Goal: Information Seeking & Learning: Learn about a topic

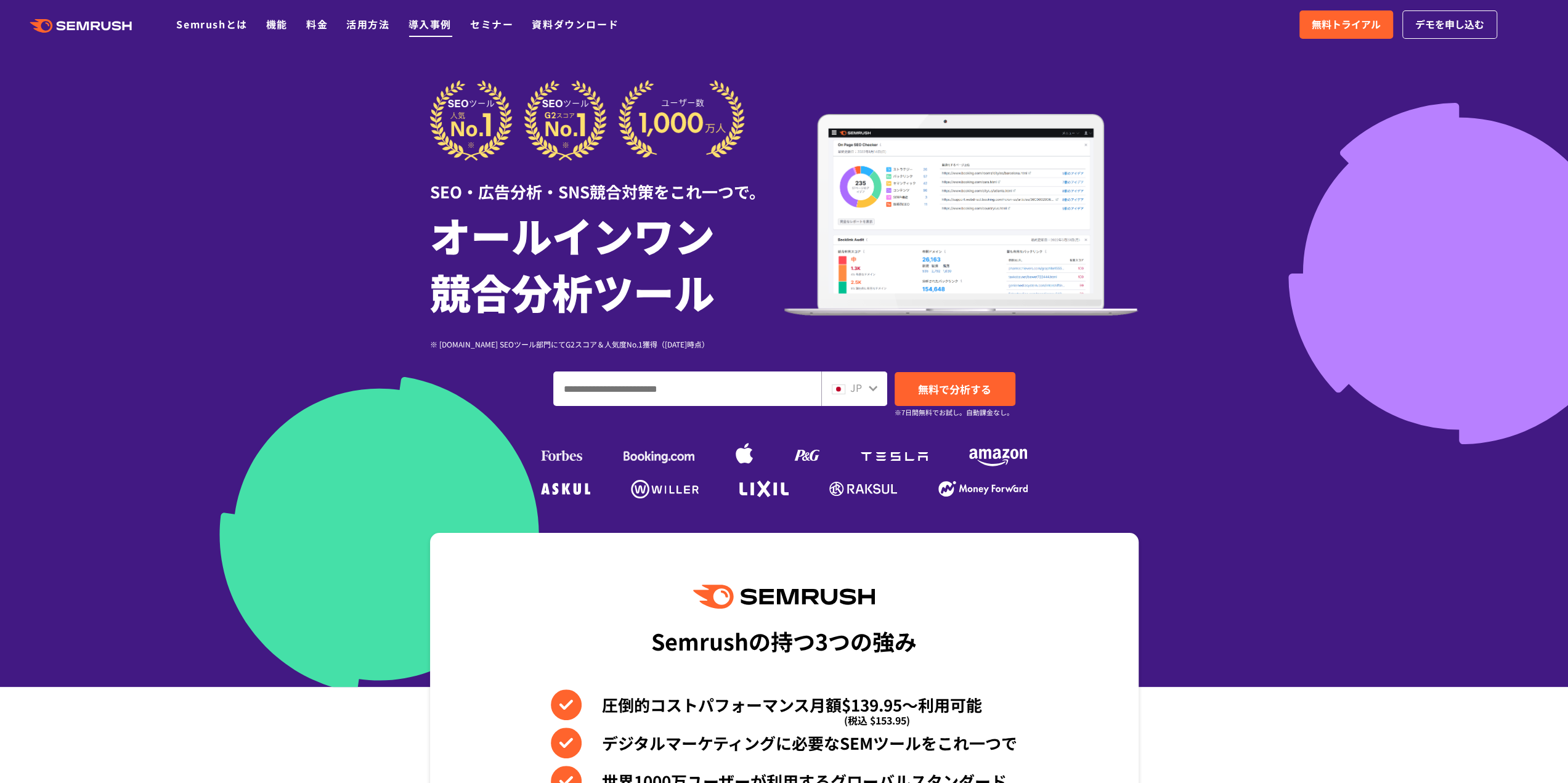
click at [438, 18] on link "導入事例" at bounding box center [430, 24] width 43 height 14
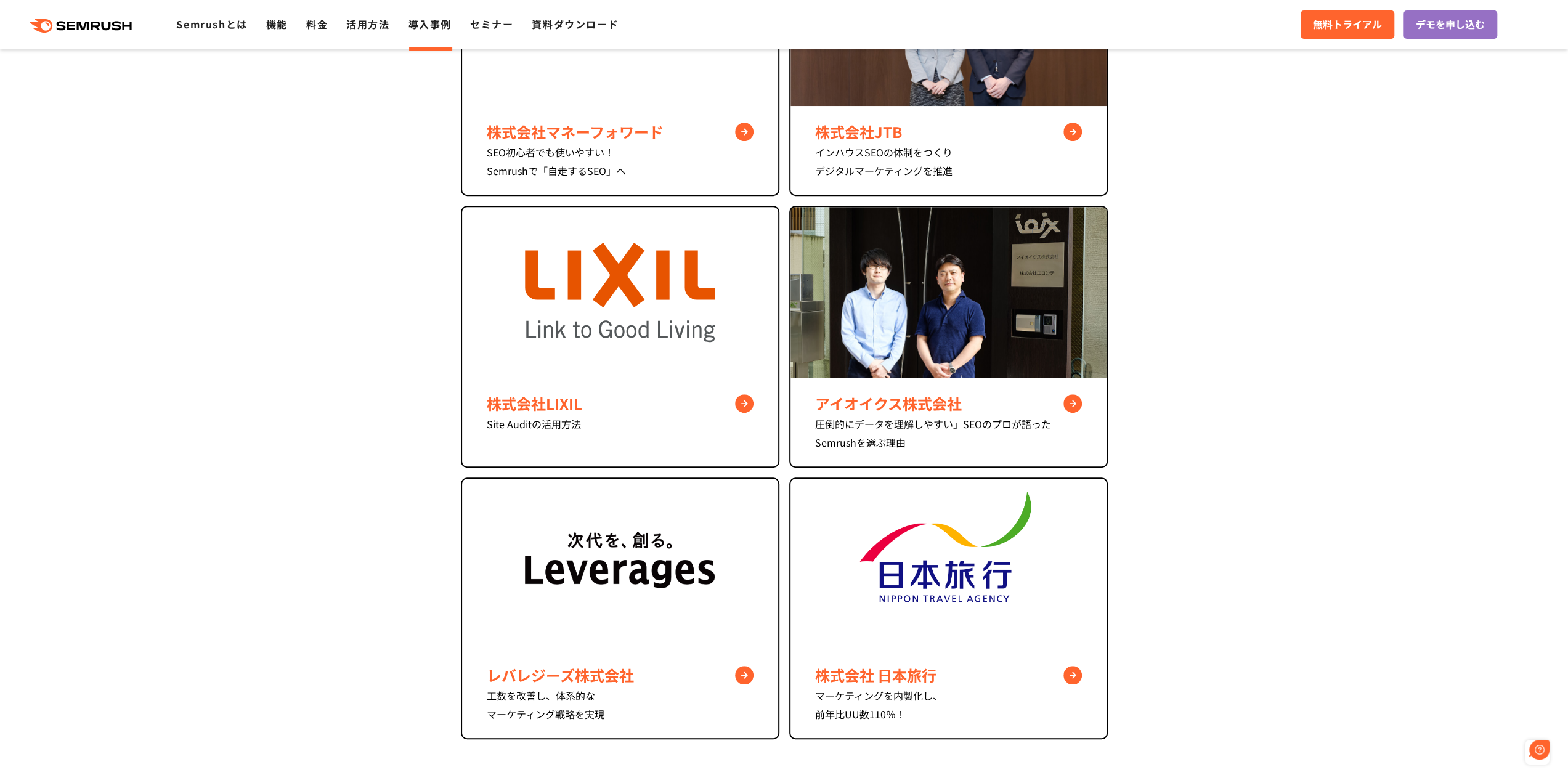
scroll to position [552, 0]
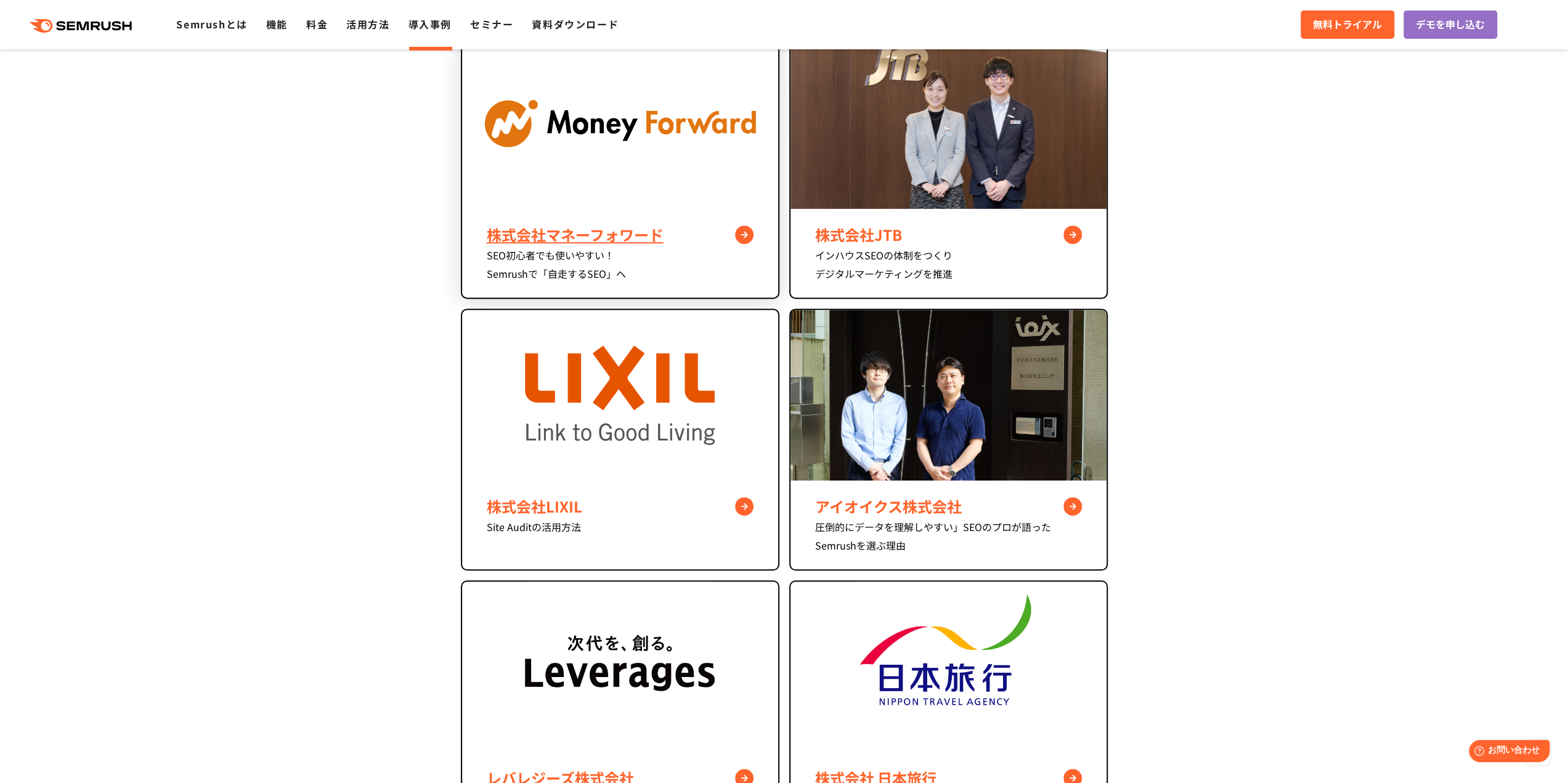
click at [552, 152] on img at bounding box center [620, 124] width 316 height 170
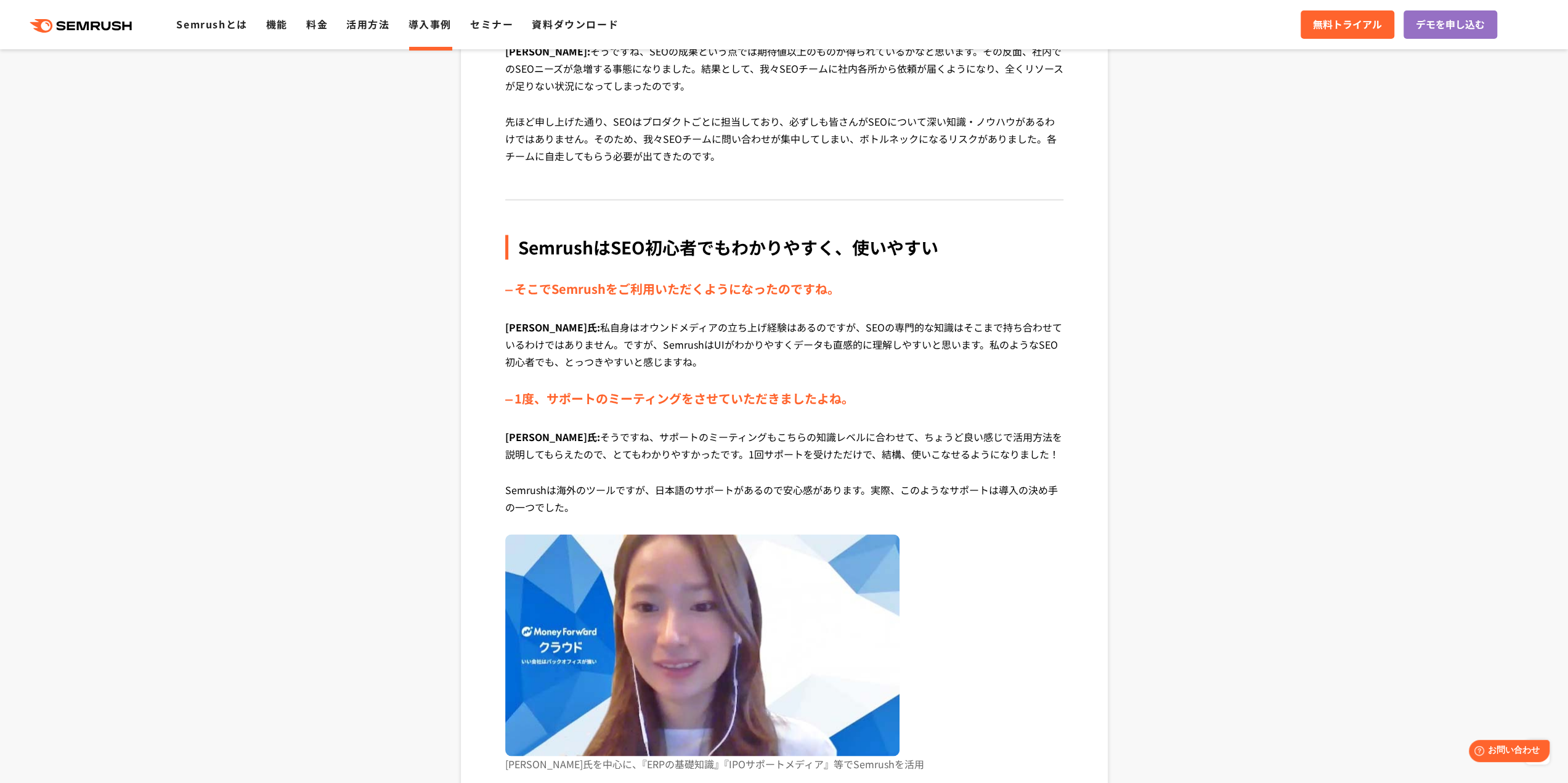
scroll to position [1810, 0]
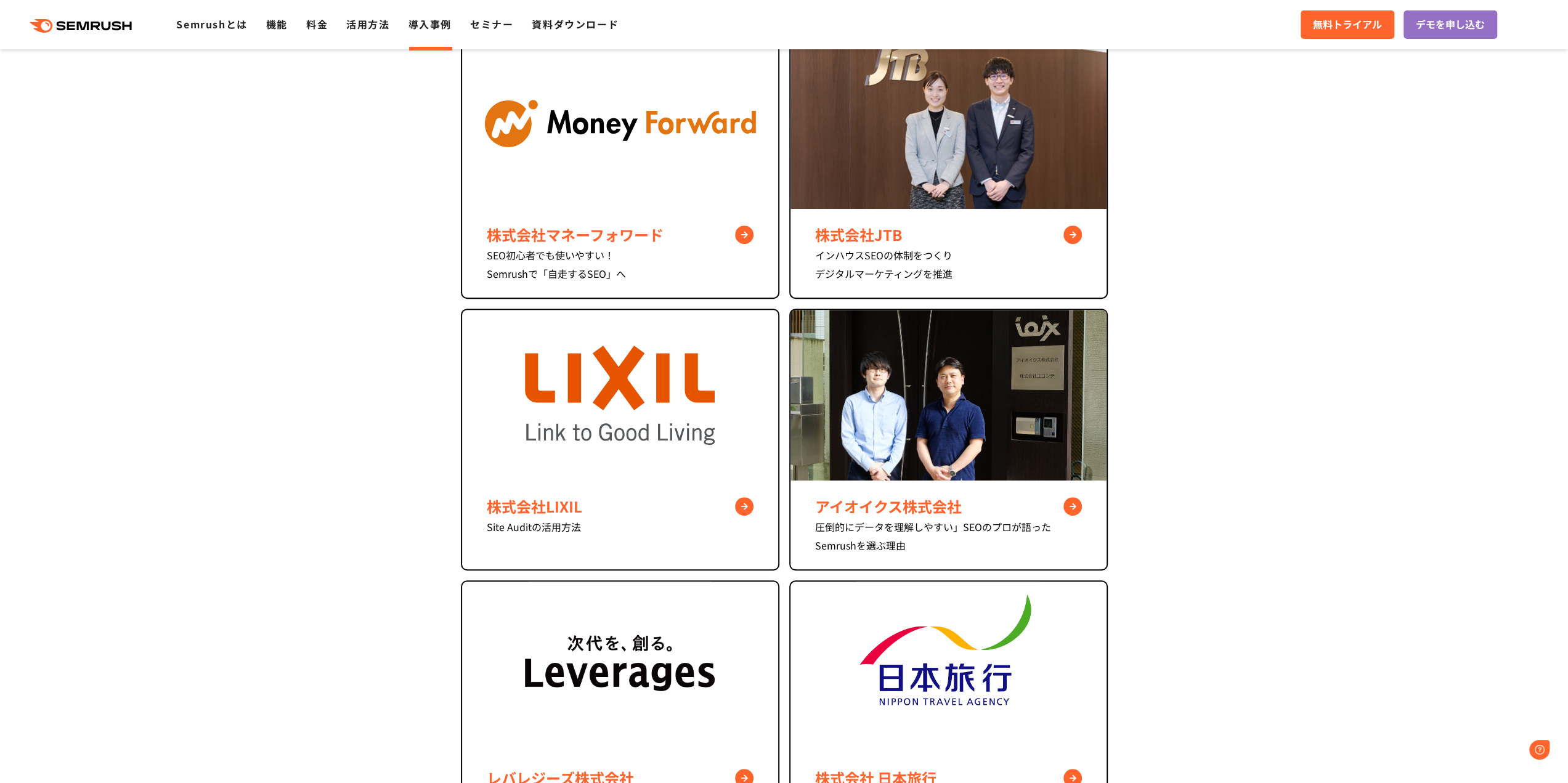
click at [351, 392] on section "株式会社マネーフォワード SEO初心者でも使いやすい！ Semrushで「自走するSEO」へ 株式会社JTB インハウスSEOの体制をつくり デジタルマーケテ…" at bounding box center [784, 477] width 1568 height 880
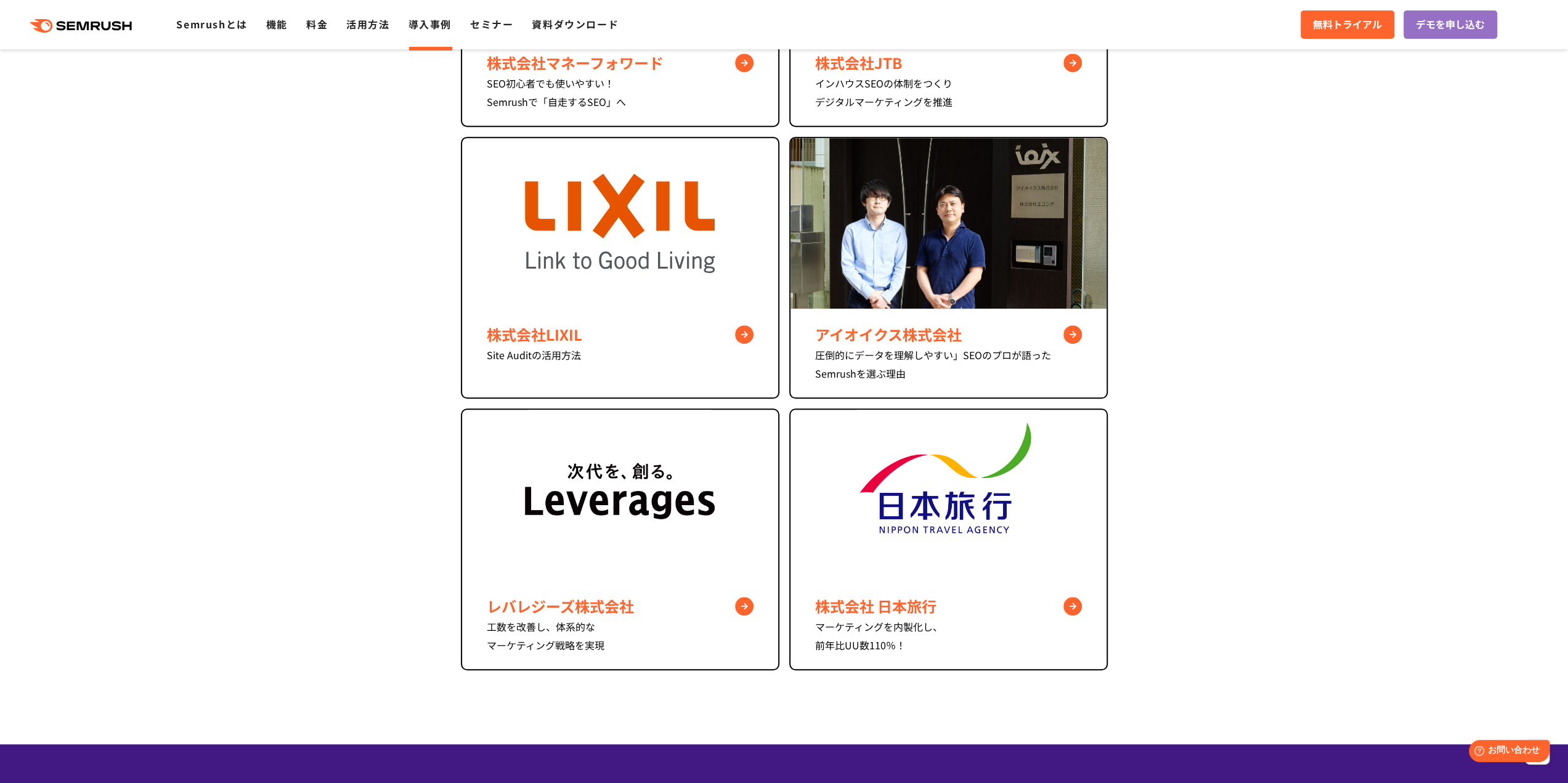
scroll to position [725, 0]
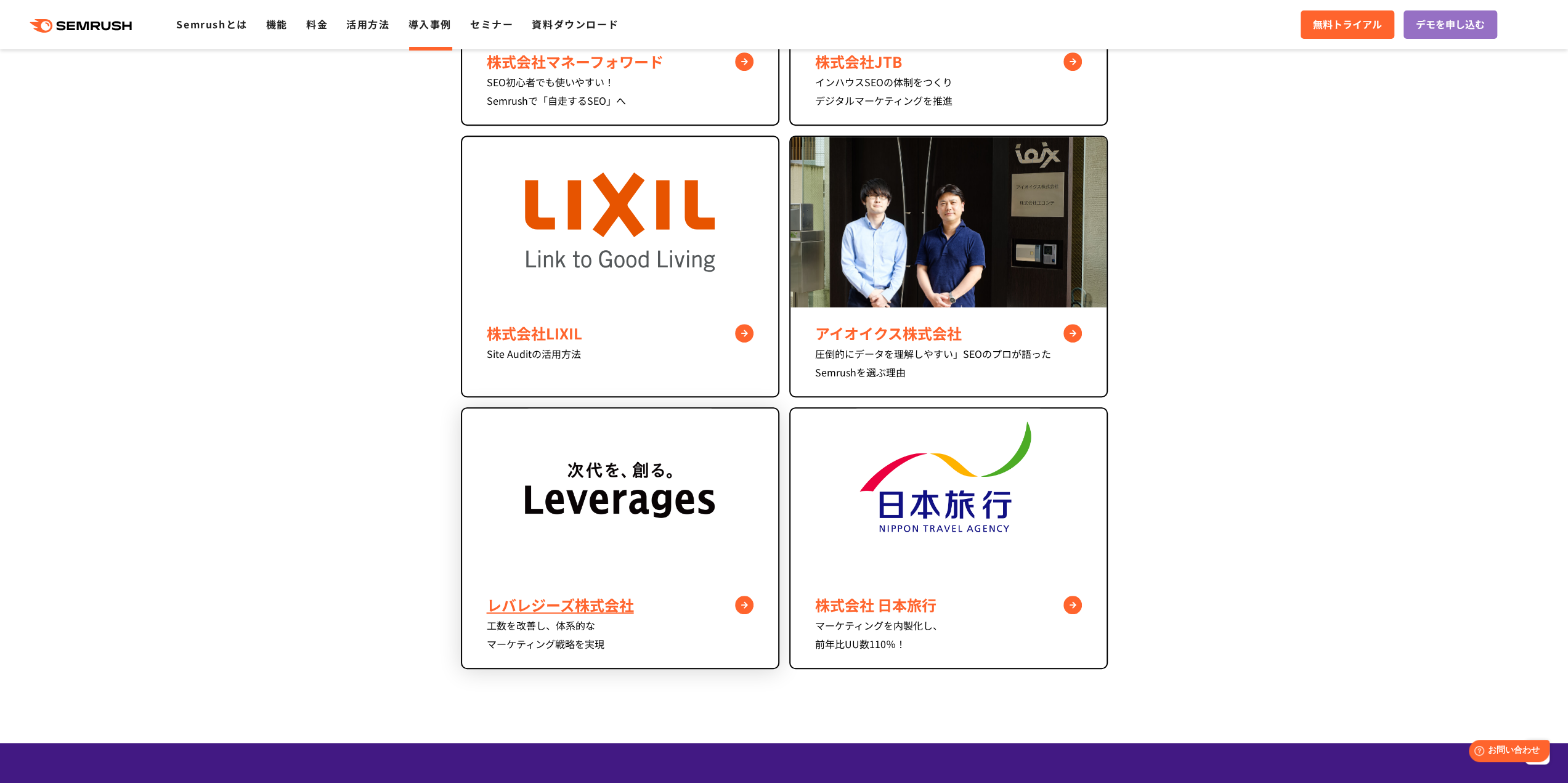
click at [578, 585] on div "レバレジーズ株式会社 工数を改善し、体系的な マーケティング戦略を実現" at bounding box center [620, 623] width 316 height 89
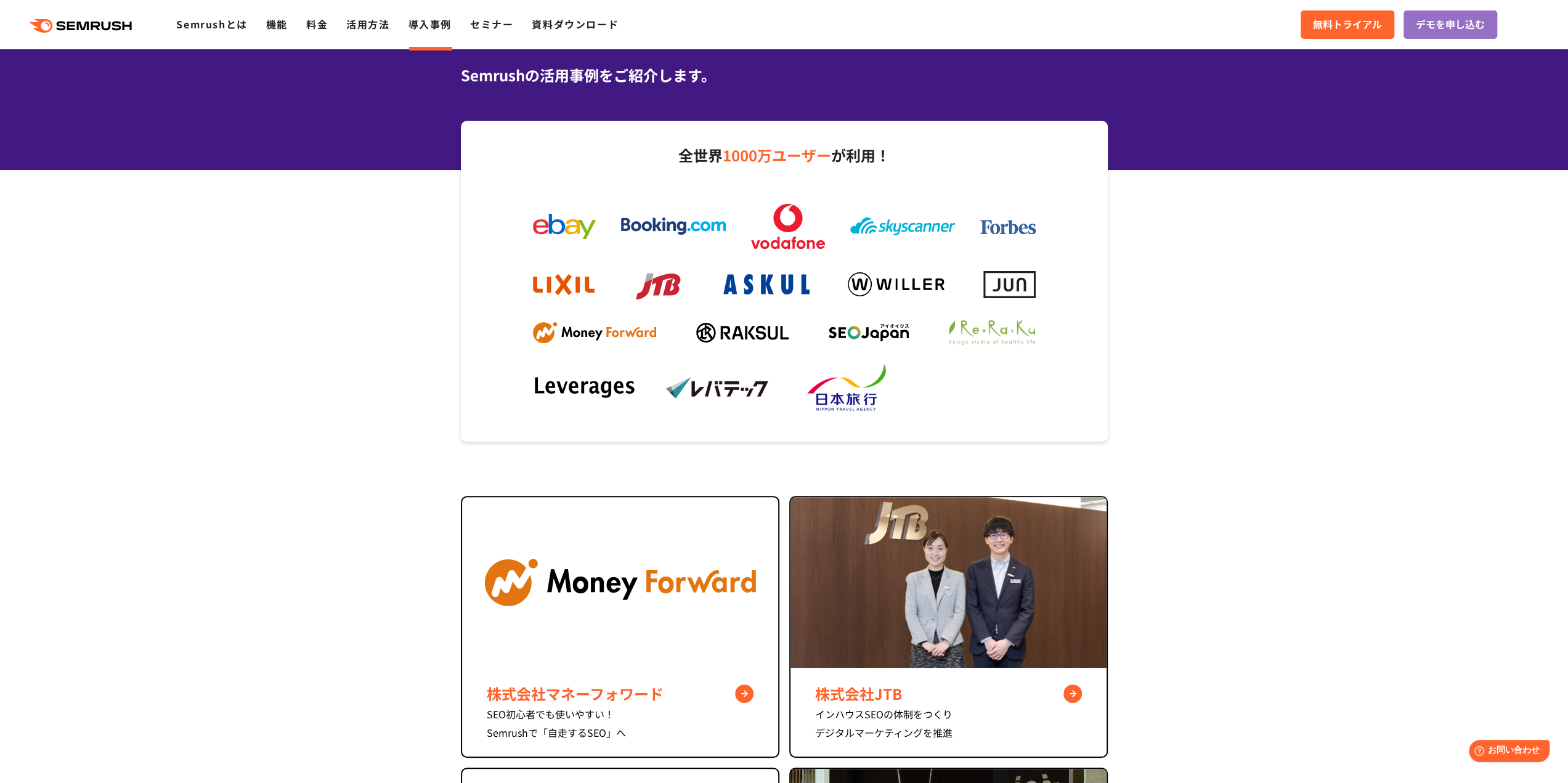
scroll to position [90, 0]
